Goal: Task Accomplishment & Management: Manage account settings

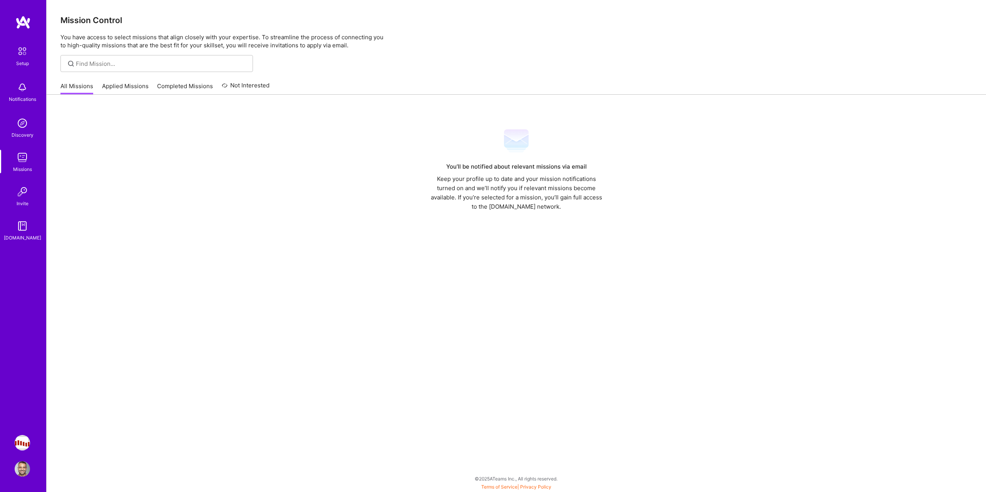
click at [131, 94] on link "Applied Missions" at bounding box center [125, 88] width 47 height 13
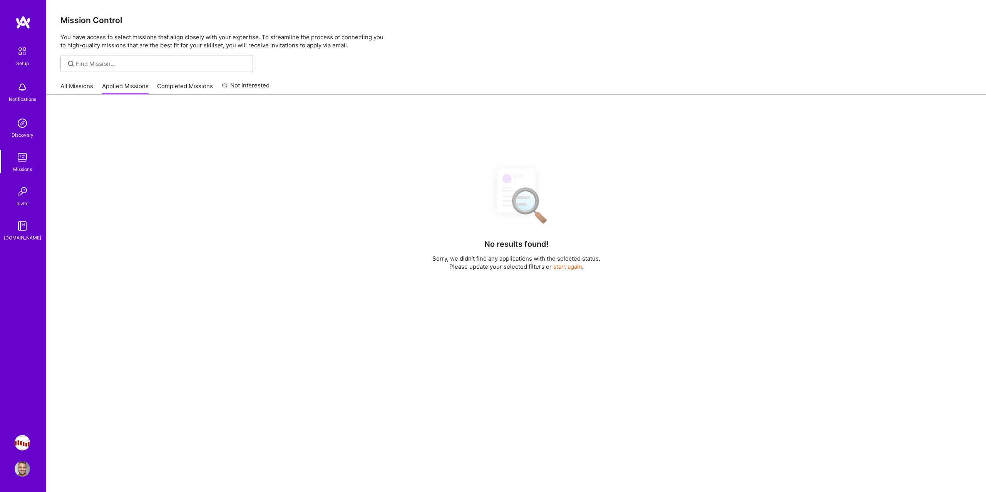
click at [182, 84] on link "Completed Missions" at bounding box center [185, 88] width 56 height 13
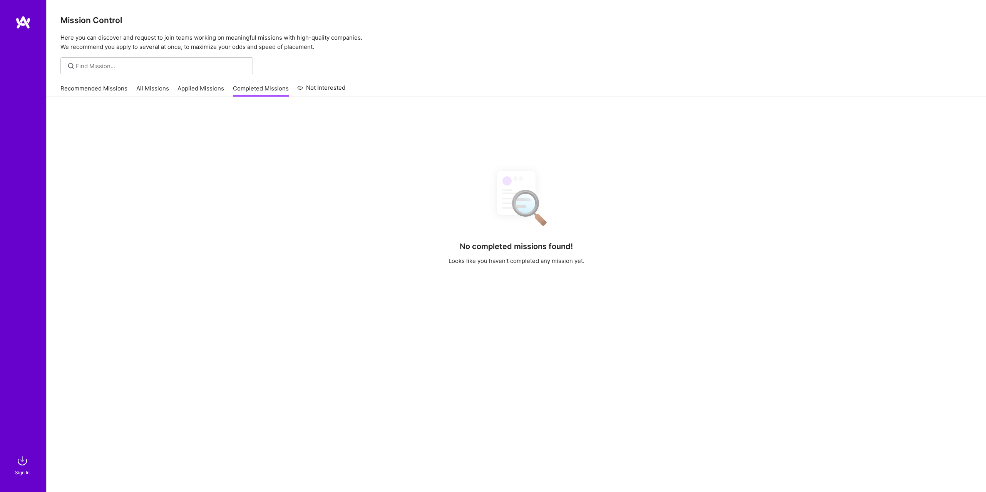
click at [75, 85] on link "Recommended Missions" at bounding box center [93, 90] width 67 height 13
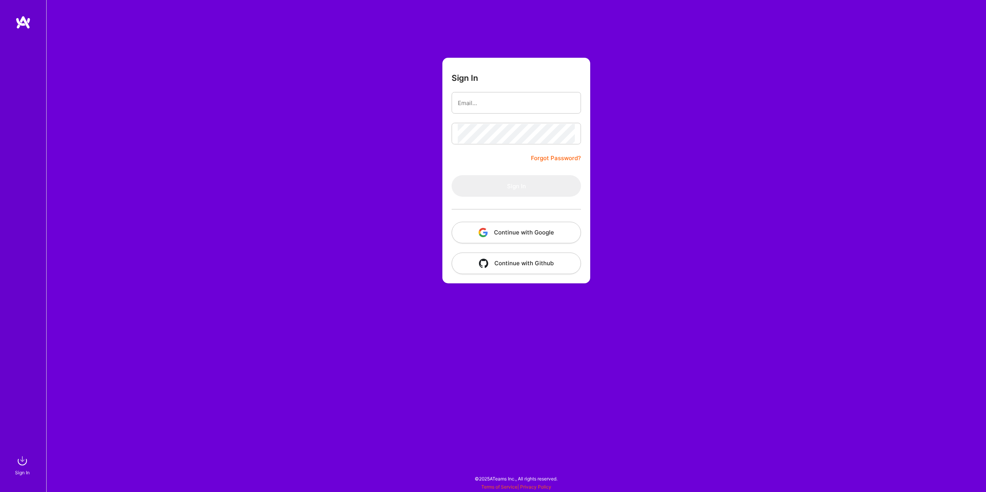
click at [514, 217] on div at bounding box center [515, 209] width 129 height 25
click at [513, 226] on button "Continue with Google" at bounding box center [515, 233] width 129 height 22
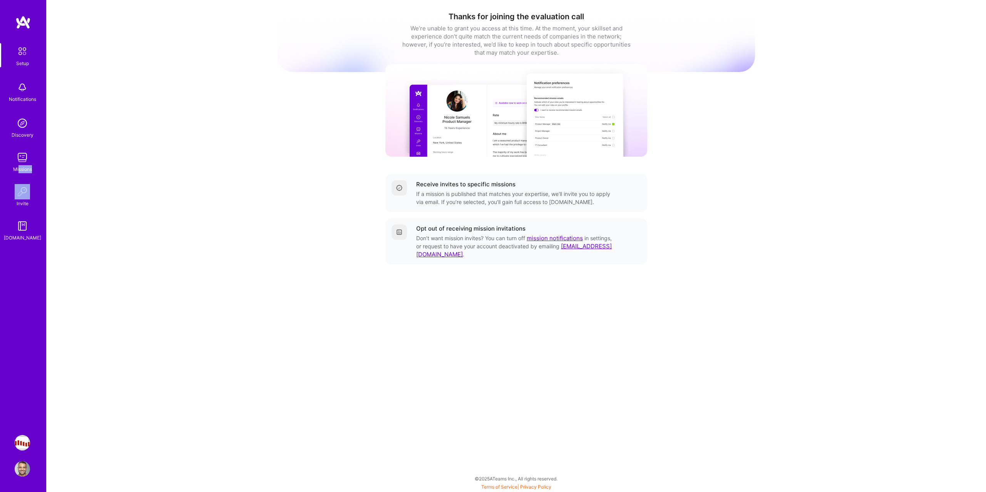
click at [17, 173] on div "Setup Notifications Discovery Missions Invite [DOMAIN_NAME]" at bounding box center [23, 142] width 46 height 199
click at [22, 164] on img at bounding box center [22, 157] width 15 height 15
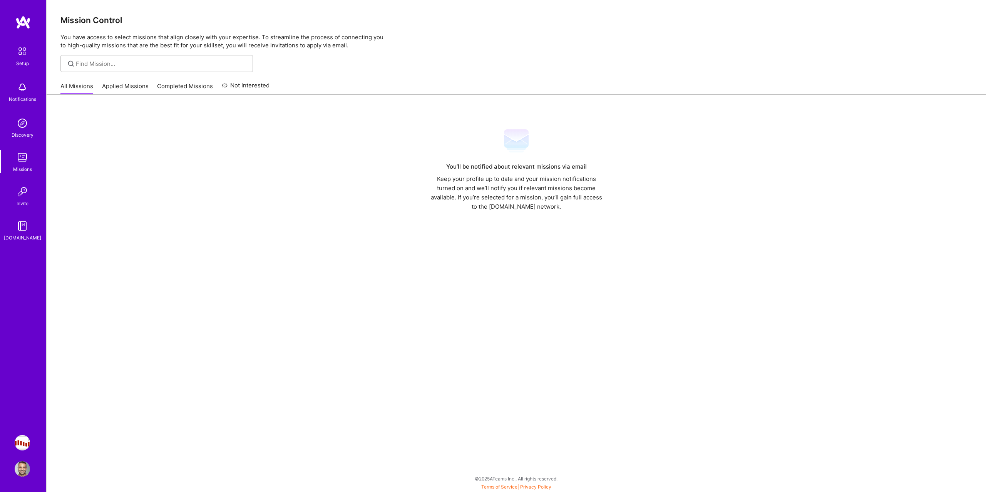
click at [108, 87] on link "Applied Missions" at bounding box center [125, 88] width 47 height 13
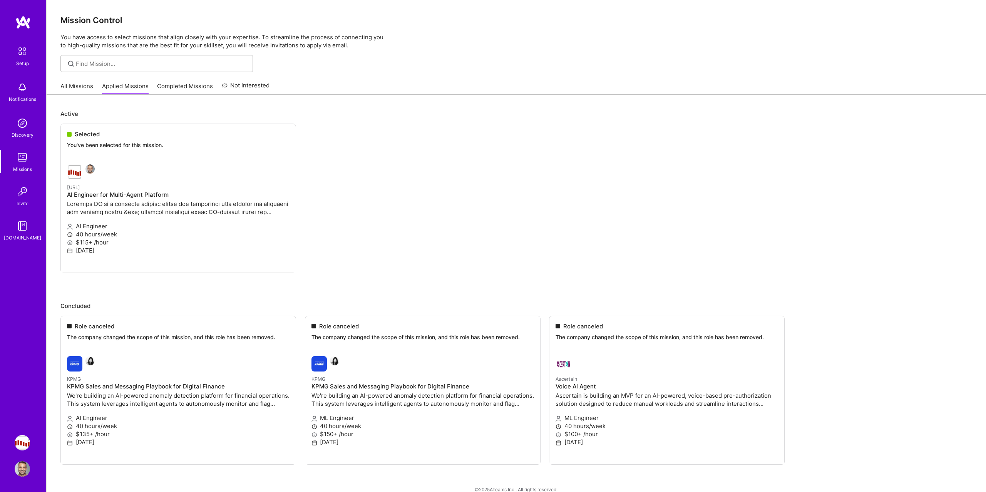
click at [188, 86] on link "Completed Missions" at bounding box center [185, 88] width 56 height 13
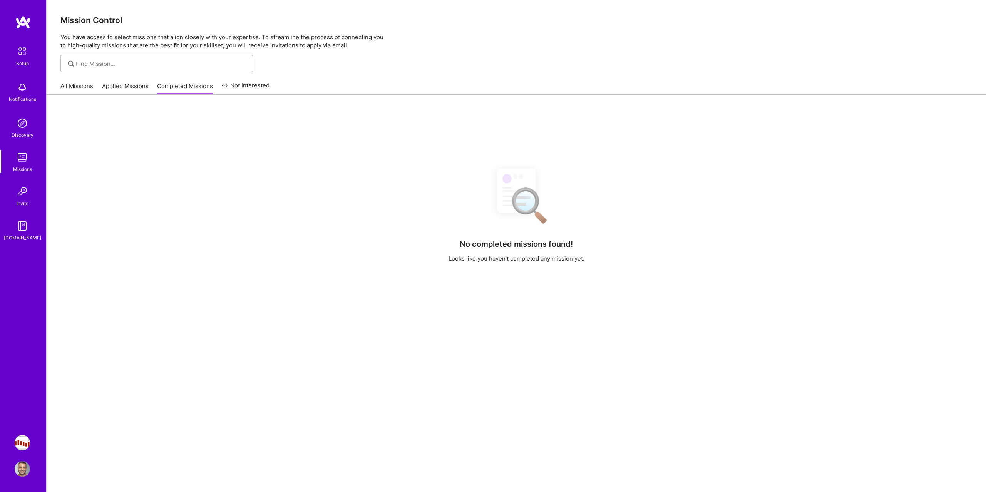
click at [87, 85] on link "All Missions" at bounding box center [76, 88] width 33 height 13
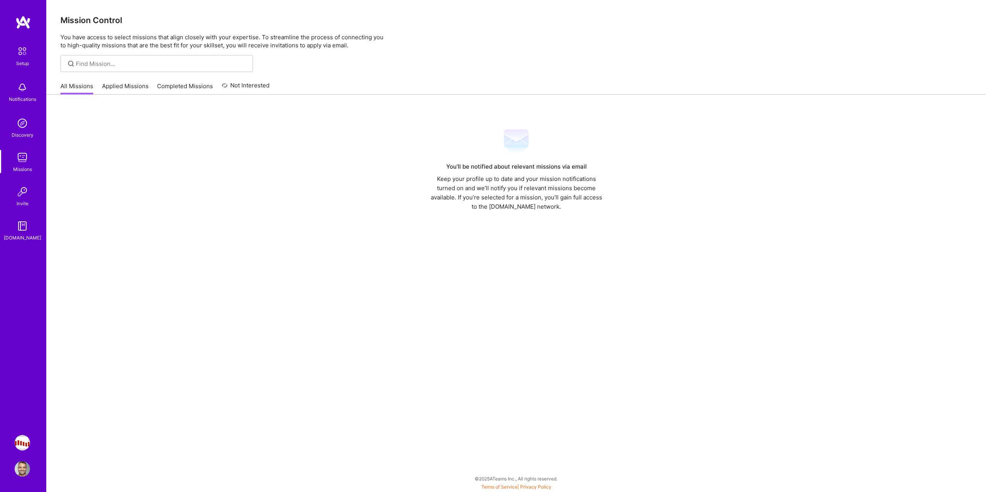
click at [117, 90] on link "Applied Missions" at bounding box center [125, 88] width 47 height 13
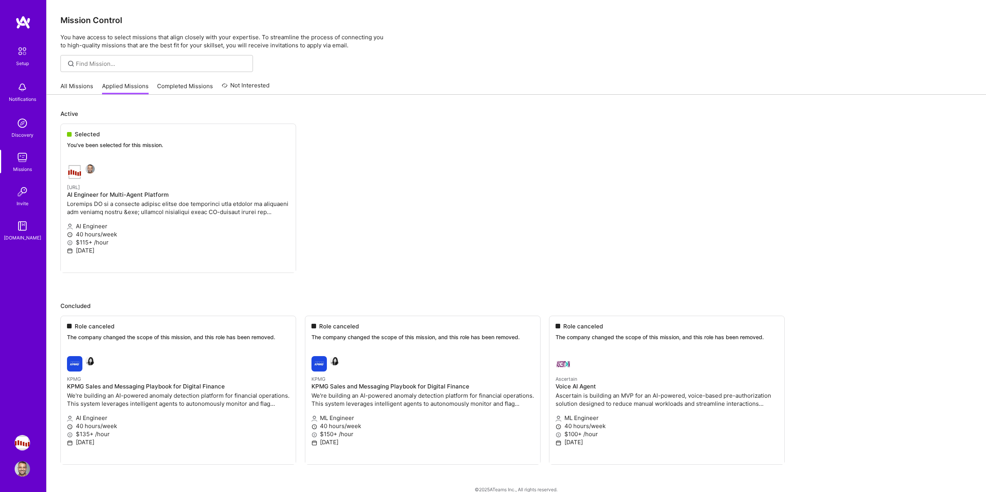
click at [96, 144] on ul "Selected You've been selected for this mission. [URL] AI Engineer for Multi-Age…" at bounding box center [515, 210] width 911 height 172
click at [87, 82] on link "All Missions" at bounding box center [76, 88] width 33 height 13
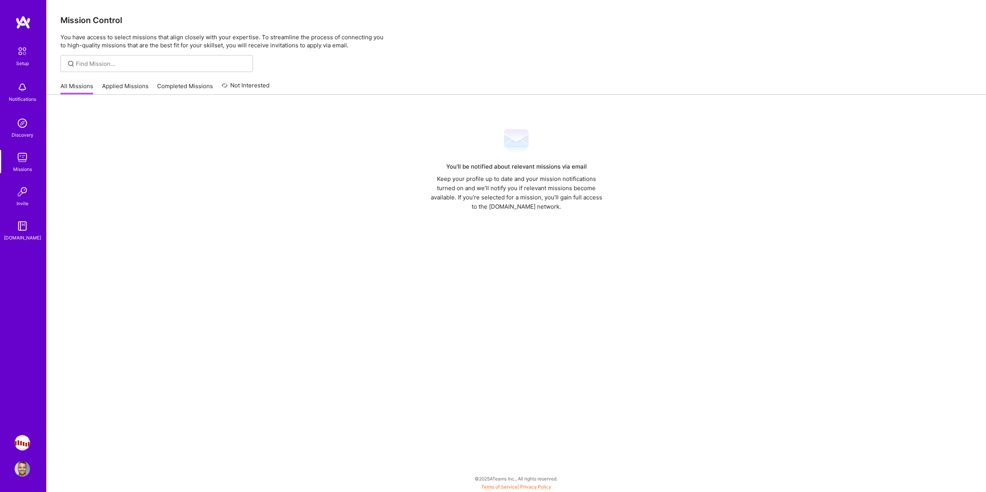
click at [119, 88] on link "Applied Missions" at bounding box center [125, 88] width 47 height 13
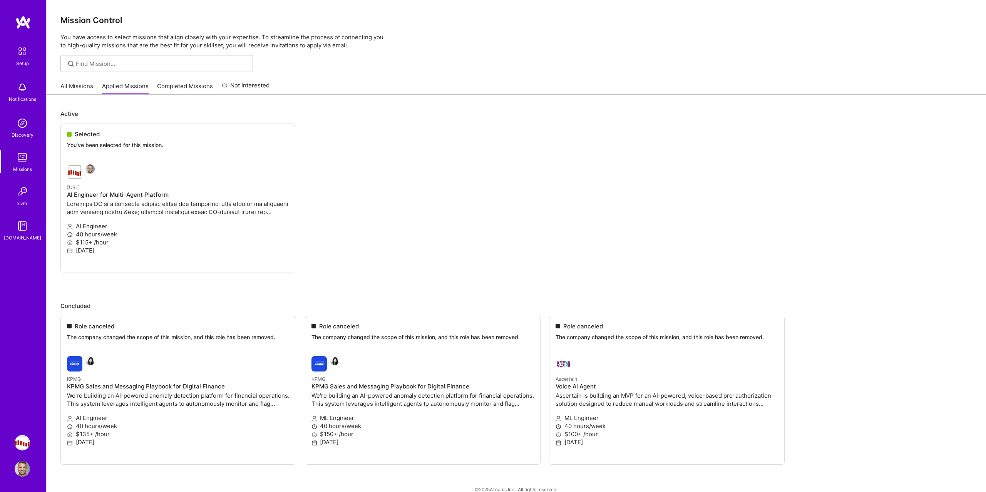
click at [165, 92] on link "Completed Missions" at bounding box center [185, 88] width 56 height 13
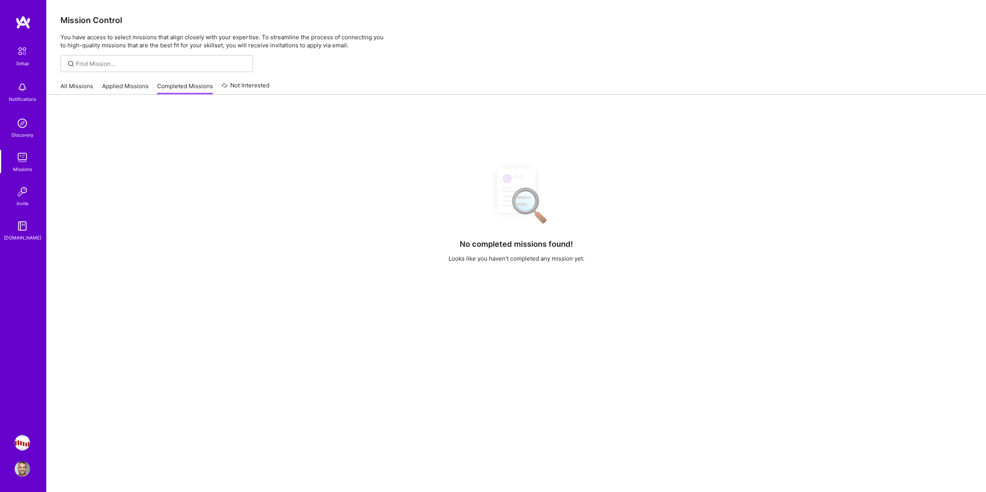
click at [247, 85] on link "Not Interested" at bounding box center [246, 88] width 48 height 14
click at [108, 87] on link "Applied Missions" at bounding box center [125, 88] width 47 height 13
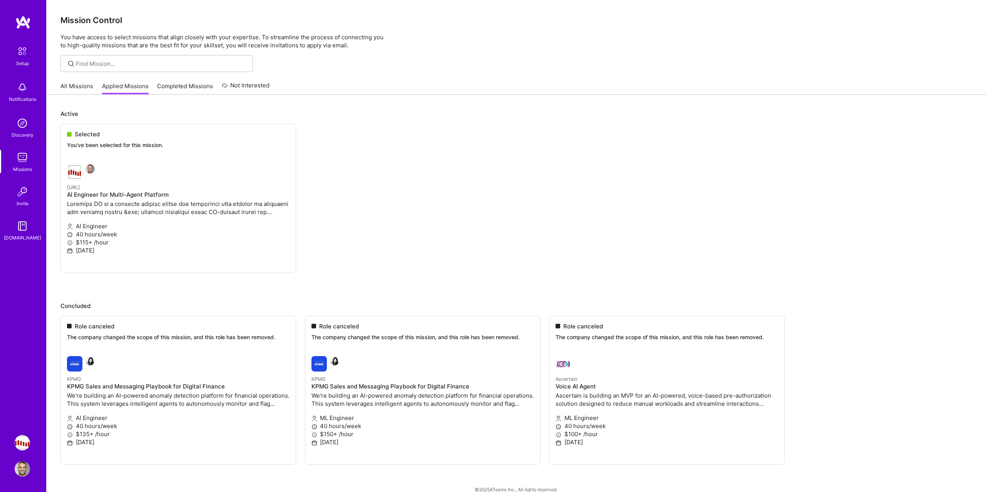
click at [194, 92] on link "Completed Missions" at bounding box center [185, 88] width 56 height 13
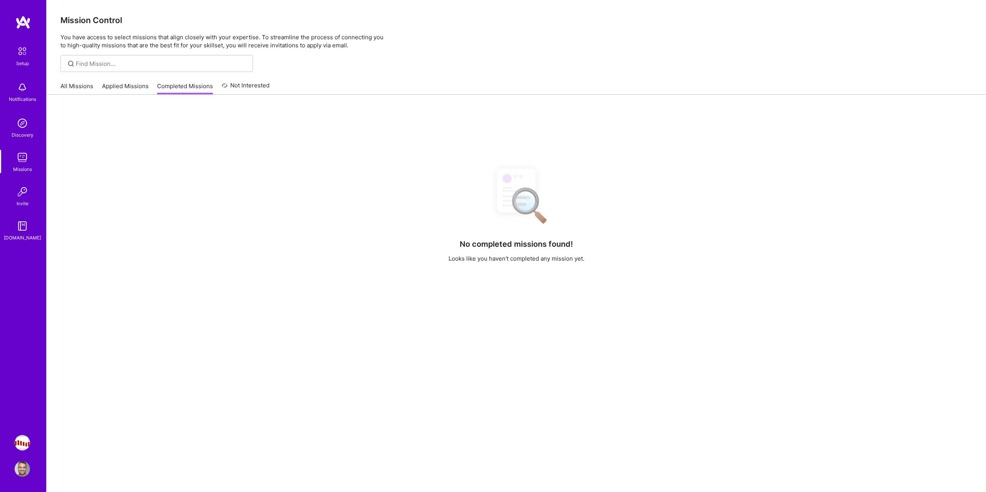
click at [81, 85] on link "All Missions" at bounding box center [76, 88] width 33 height 13
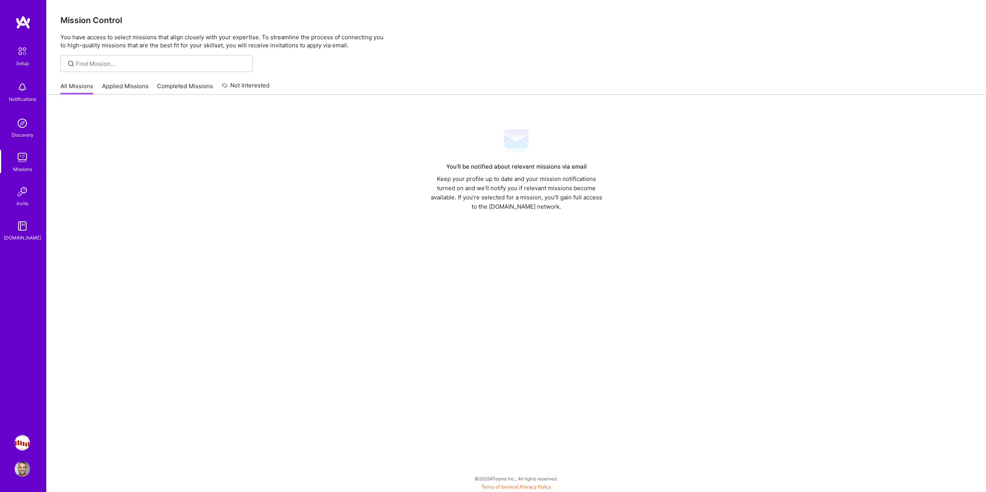
click at [22, 154] on img at bounding box center [22, 157] width 15 height 15
click at [24, 197] on img at bounding box center [22, 191] width 15 height 15
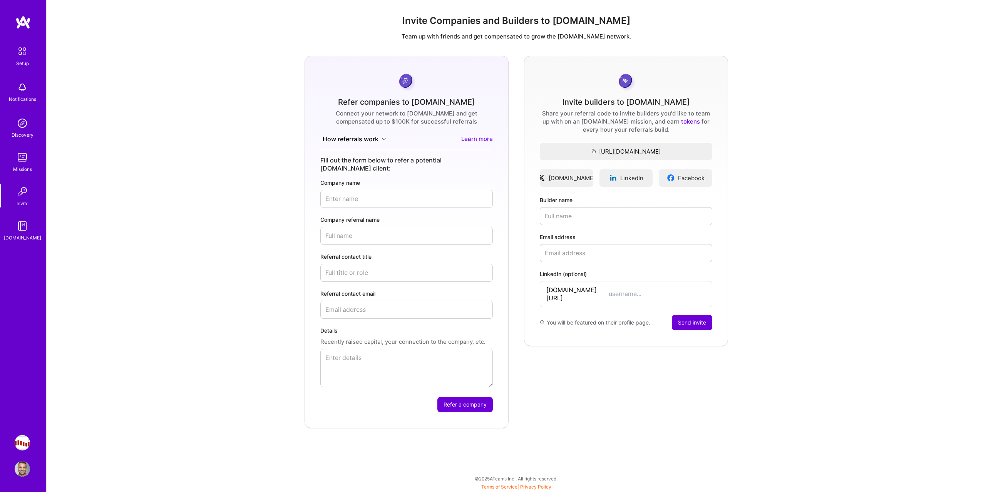
click at [23, 134] on div "Discovery" at bounding box center [23, 135] width 22 height 8
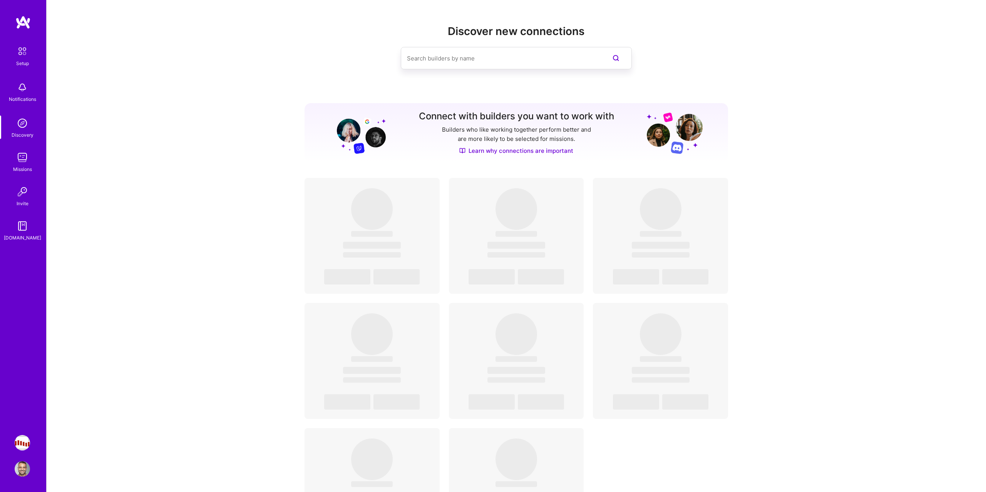
click at [26, 95] on div "Notifications" at bounding box center [22, 99] width 27 height 8
click at [19, 86] on div "Setup Notifications Discovery Missions Invite [DOMAIN_NAME]" at bounding box center [23, 142] width 46 height 199
click at [19, 61] on div "Setup" at bounding box center [22, 63] width 13 height 8
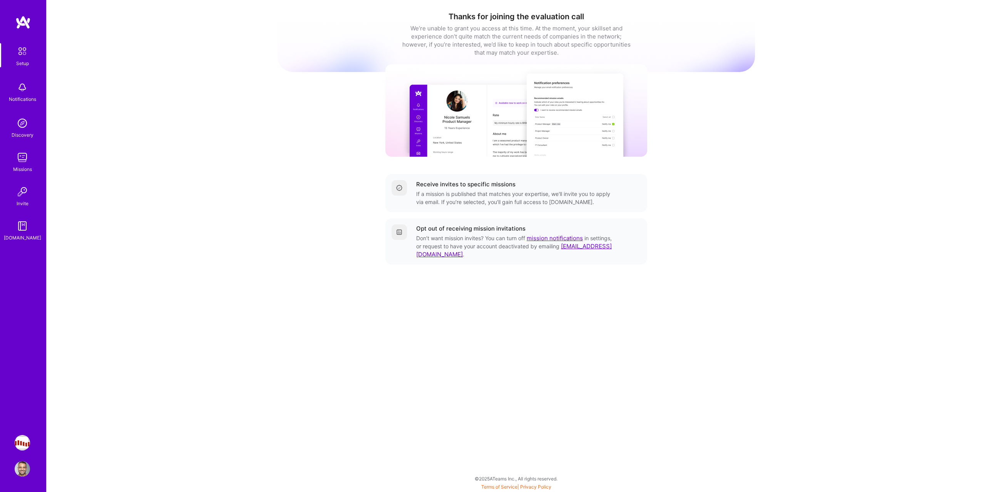
click at [23, 150] on img at bounding box center [22, 157] width 15 height 15
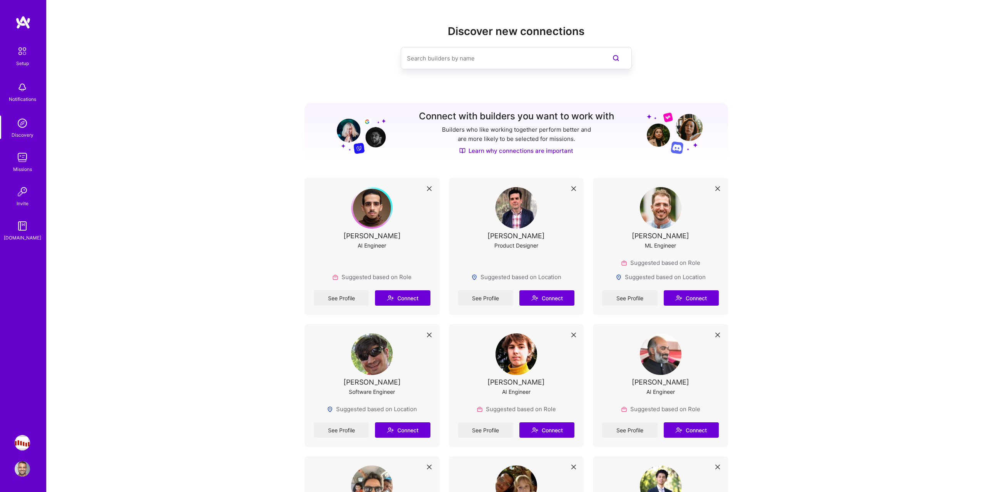
click at [26, 162] on img at bounding box center [22, 157] width 15 height 15
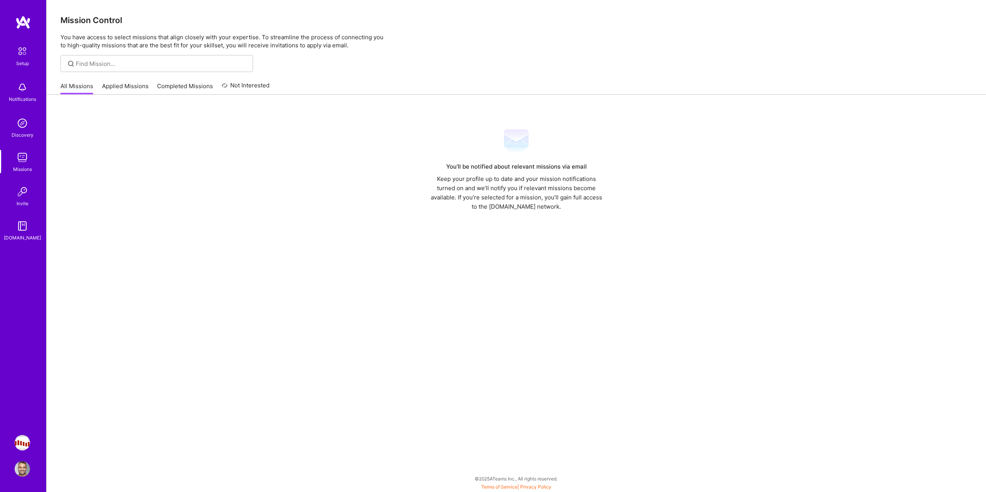
click at [108, 92] on link "Applied Missions" at bounding box center [125, 88] width 47 height 13
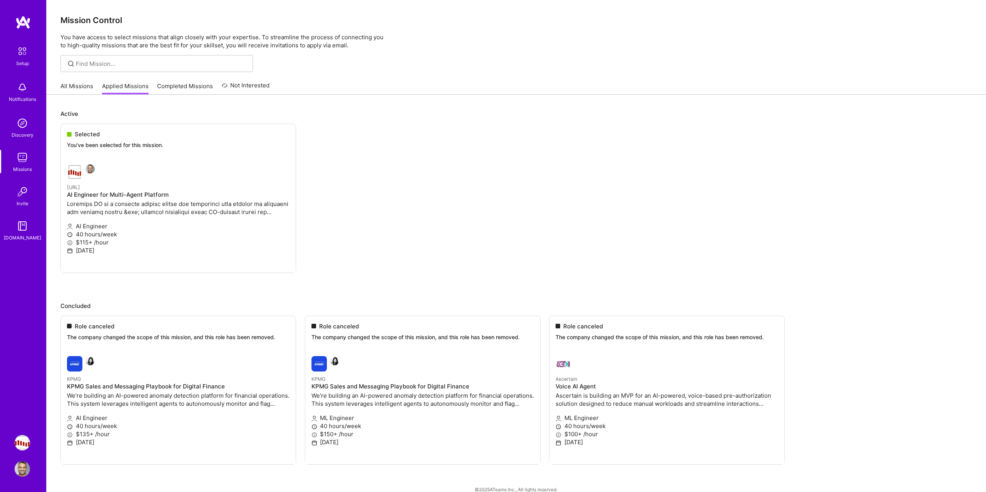
click at [115, 179] on ul "Selected You've been selected for this mission. [URL] AI Engineer for Multi-Age…" at bounding box center [515, 210] width 911 height 172
click at [15, 193] on img at bounding box center [22, 191] width 15 height 15
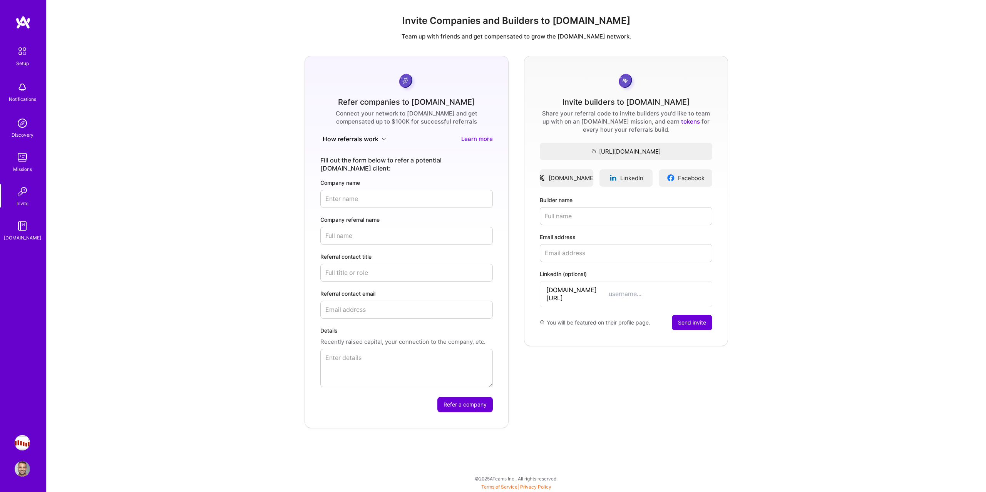
click at [24, 163] on img at bounding box center [22, 157] width 15 height 15
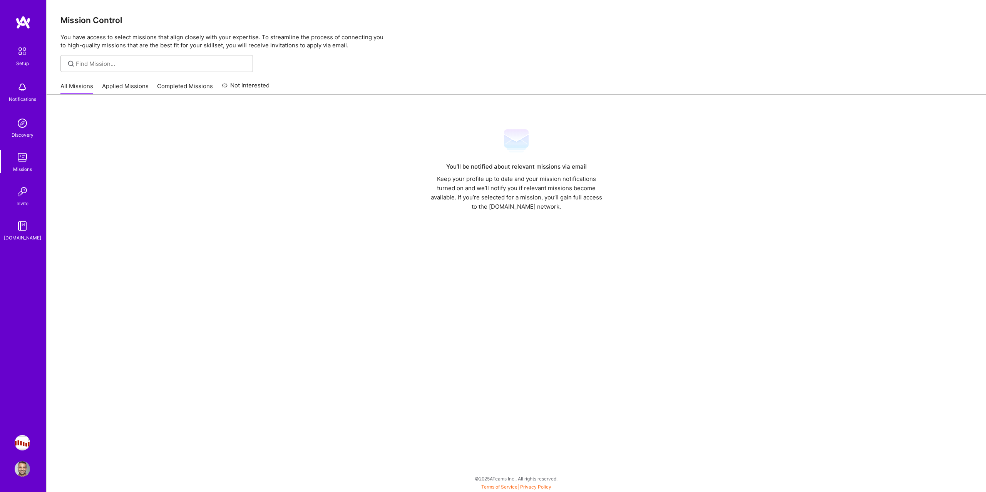
click at [102, 87] on link "Applied Missions" at bounding box center [125, 88] width 47 height 13
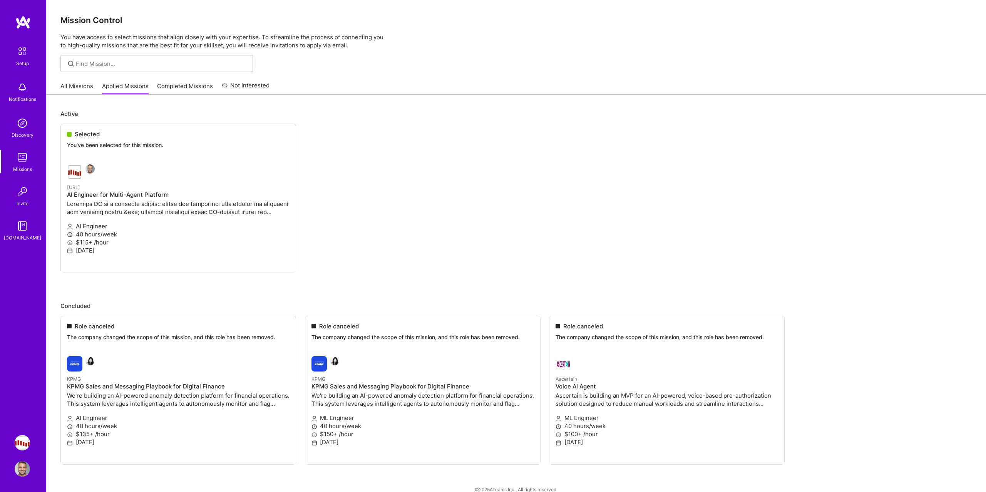
click at [81, 89] on link "All Missions" at bounding box center [76, 88] width 33 height 13
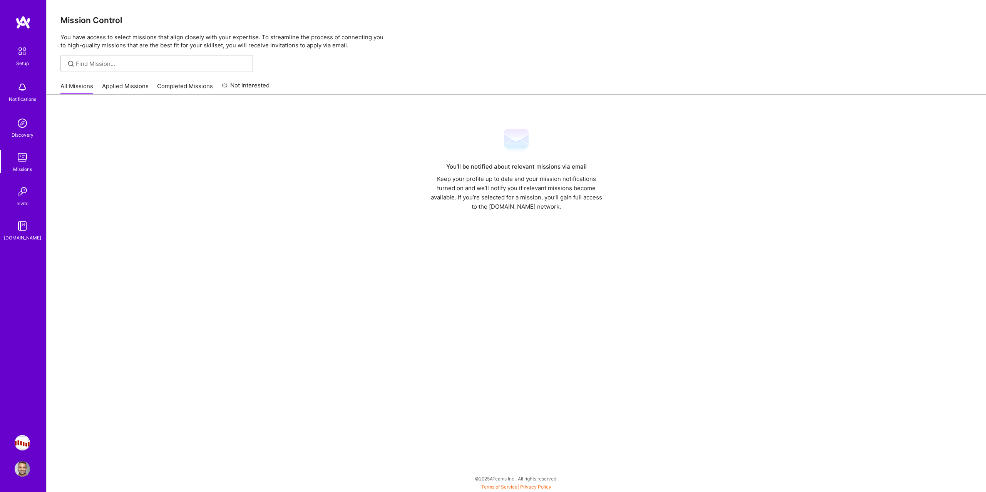
click at [96, 88] on div "All Missions Applied Missions Completed Missions Not Interested" at bounding box center [164, 86] width 209 height 17
click at [111, 88] on link "Applied Missions" at bounding box center [125, 88] width 47 height 13
